Goal: Find contact information: Find contact information

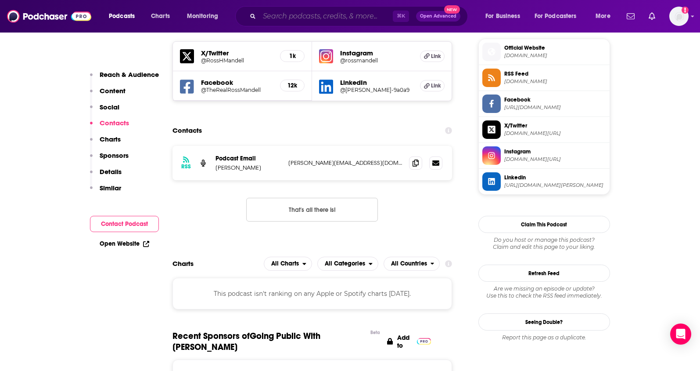
click at [301, 18] on input "Search podcasts, credits, & more..." at bounding box center [325, 16] width 133 height 14
click at [274, 14] on input "Search podcasts, credits, & more..." at bounding box center [325, 16] width 133 height 14
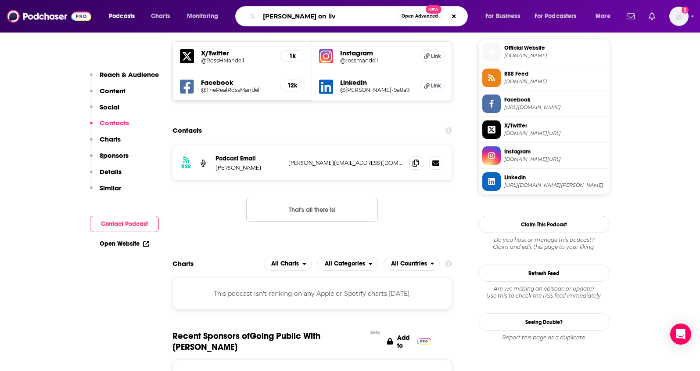
type input "[PERSON_NAME] on live"
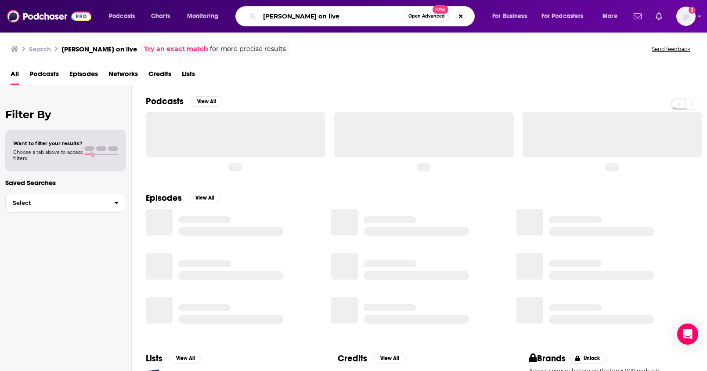
click at [298, 18] on input "[PERSON_NAME] on live" at bounding box center [331, 16] width 145 height 14
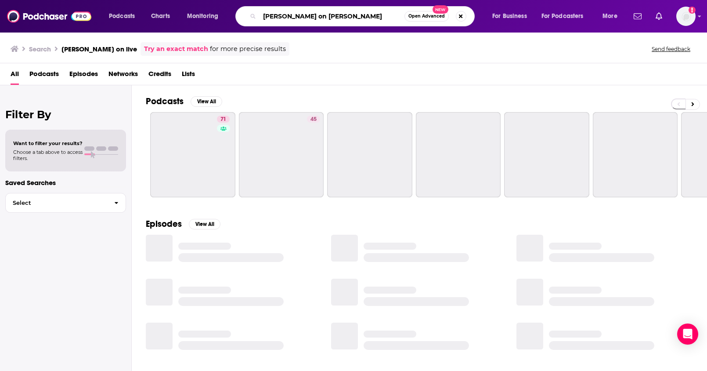
type input "[PERSON_NAME] on love"
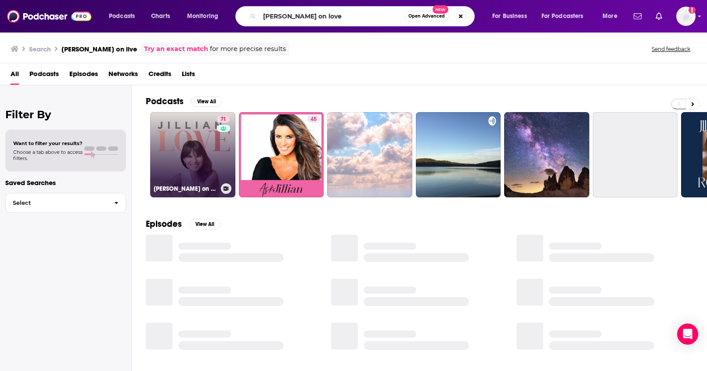
click at [194, 145] on link "71 [PERSON_NAME] on Love" at bounding box center [192, 154] width 85 height 85
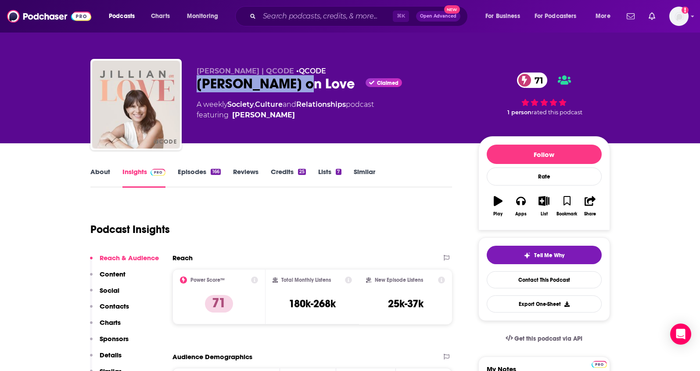
drag, startPoint x: 286, startPoint y: 83, endPoint x: 198, endPoint y: 88, distance: 88.8
click at [198, 88] on div "[PERSON_NAME] on Love Claimed 71" at bounding box center [331, 83] width 268 height 17
copy h2 "[PERSON_NAME] on Love"
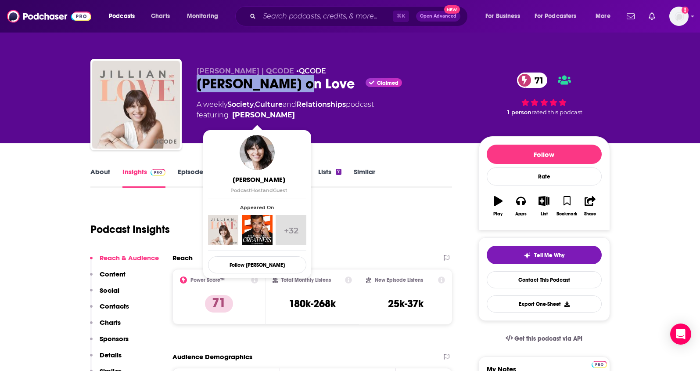
drag, startPoint x: 288, startPoint y: 116, endPoint x: 282, endPoint y: 115, distance: 5.8
click at [282, 115] on span "featuring [PERSON_NAME]" at bounding box center [285, 115] width 177 height 11
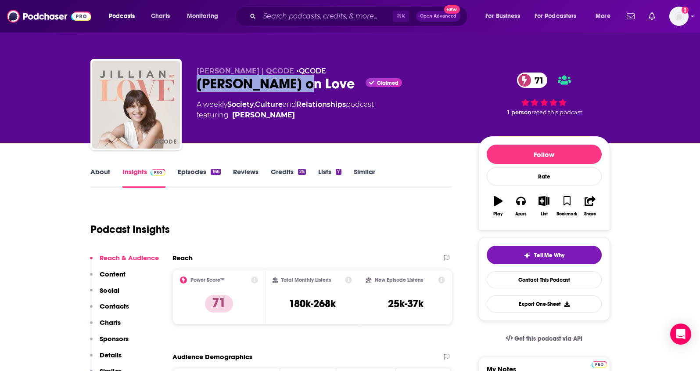
copy span "[PERSON_NAME]"
click at [119, 306] on p "Contacts" at bounding box center [114, 306] width 29 height 8
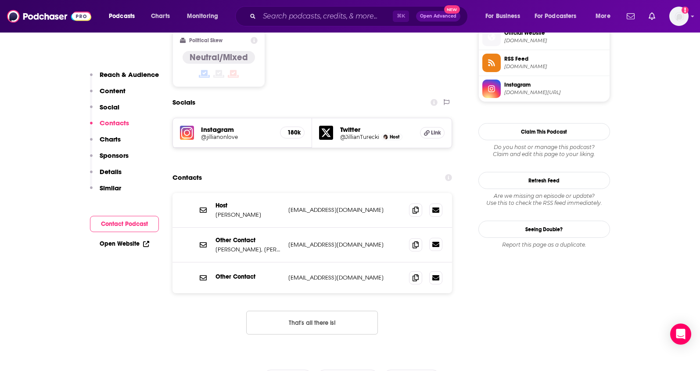
scroll to position [724, 0]
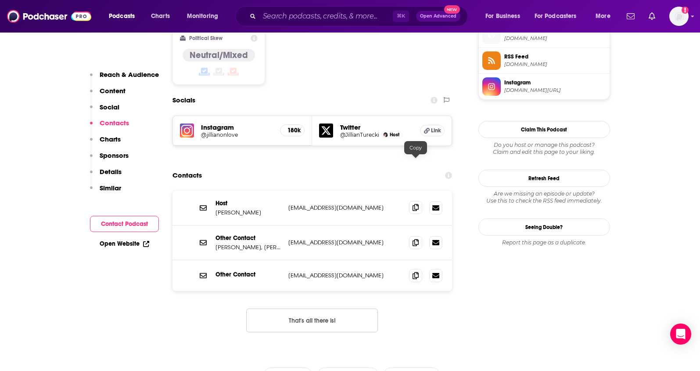
click at [414, 204] on icon at bounding box center [416, 207] width 6 height 7
click at [416, 238] on icon at bounding box center [416, 241] width 6 height 7
